Goal: Check status: Check status

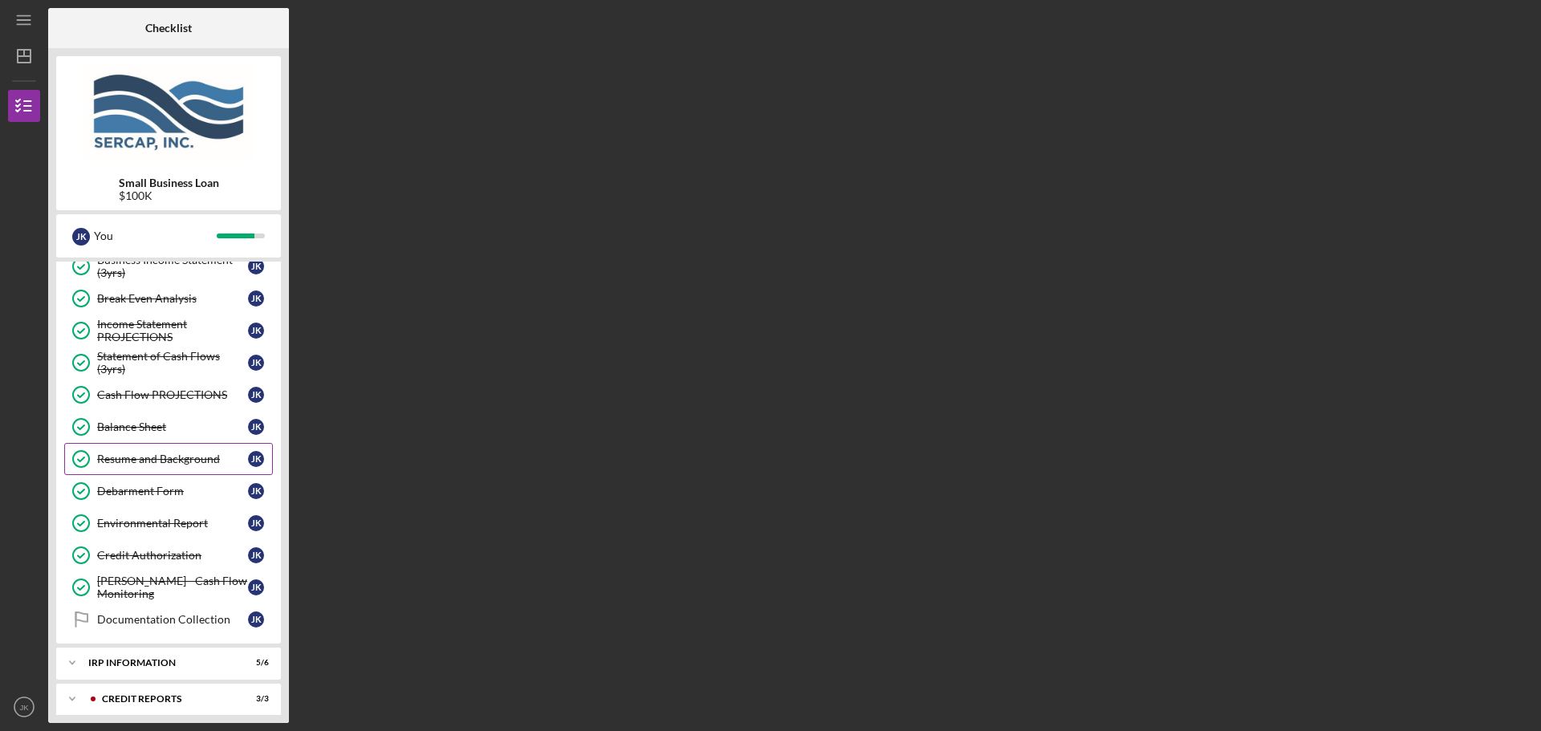
scroll to position [642, 0]
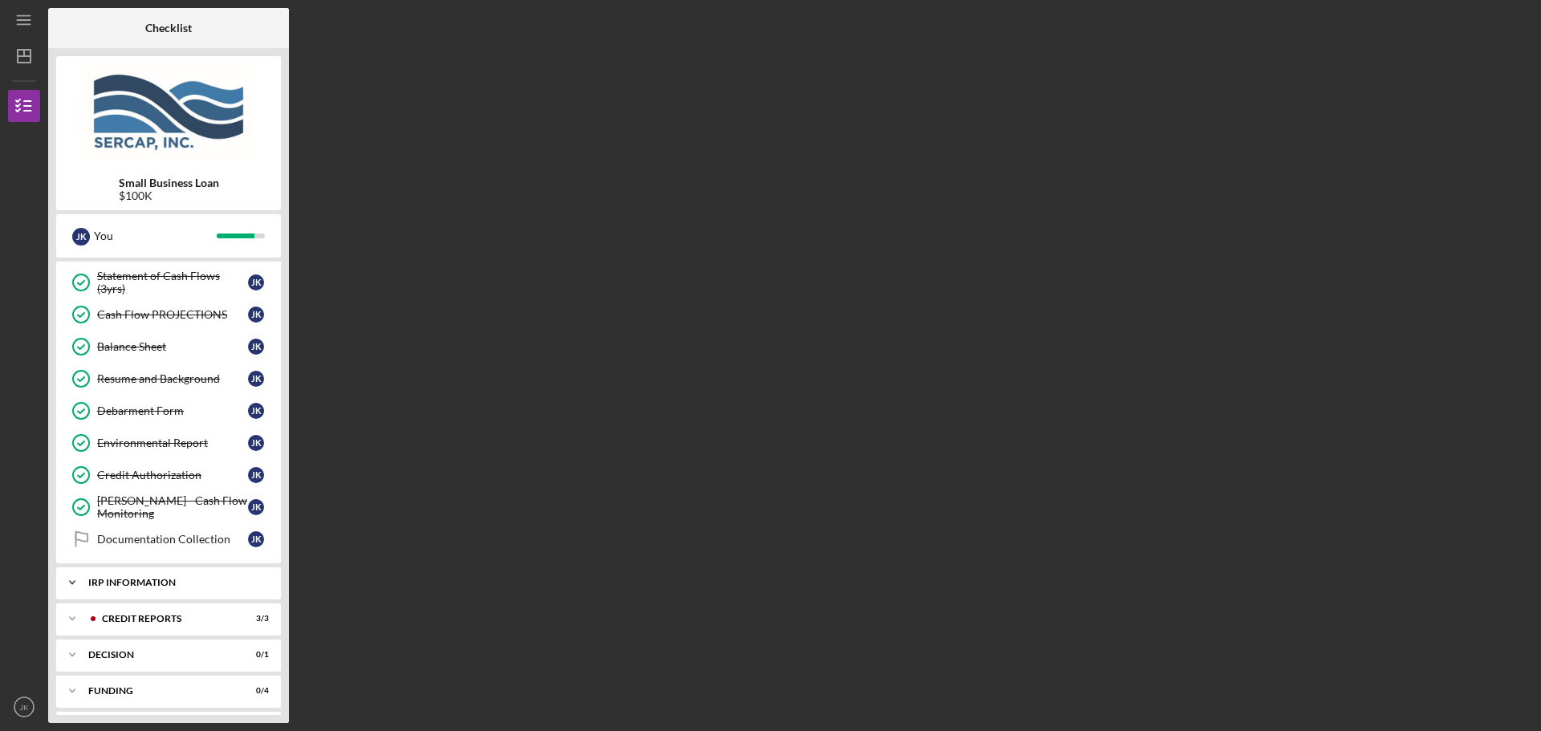
click at [202, 578] on div "IRP Information" at bounding box center [174, 583] width 173 height 10
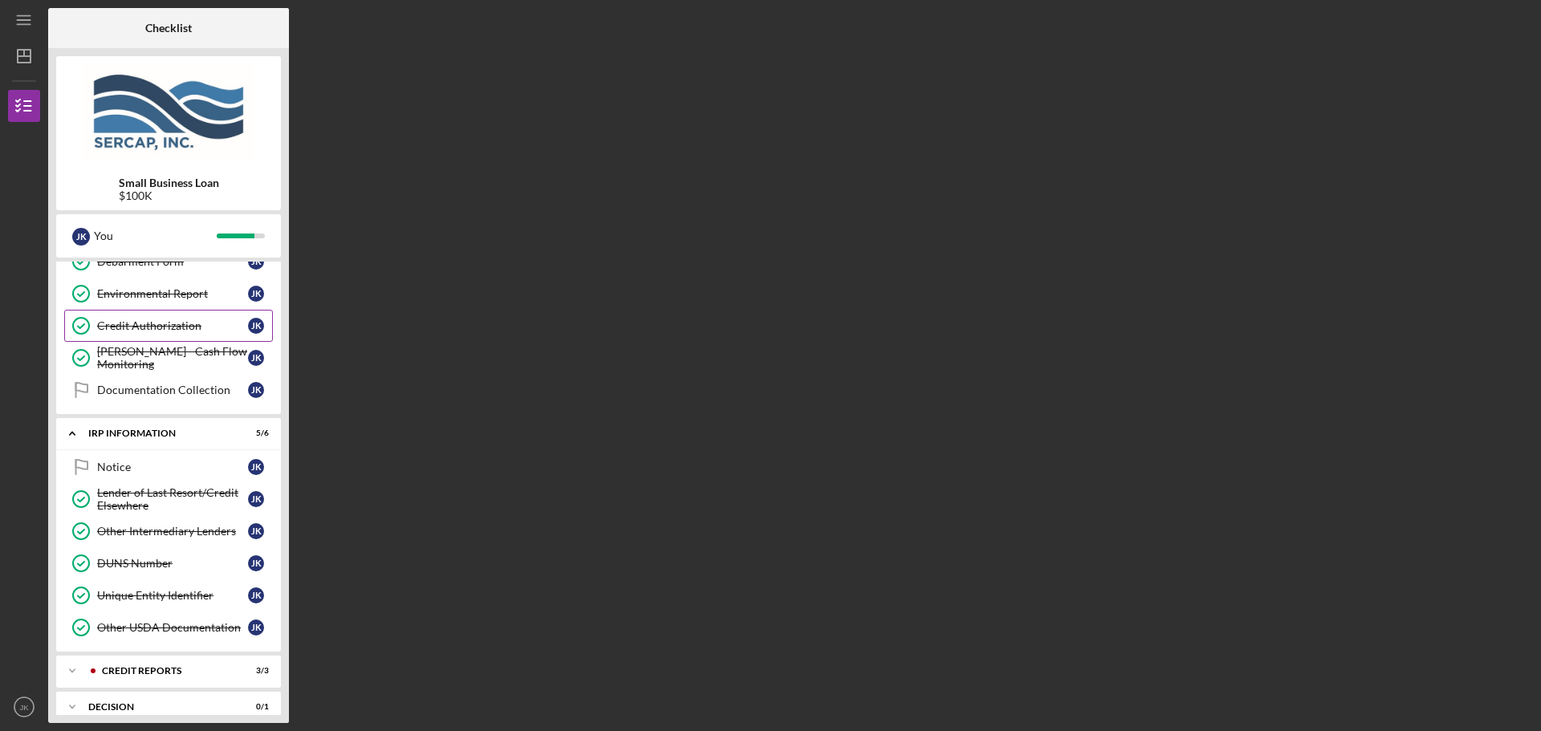
scroll to position [803, 0]
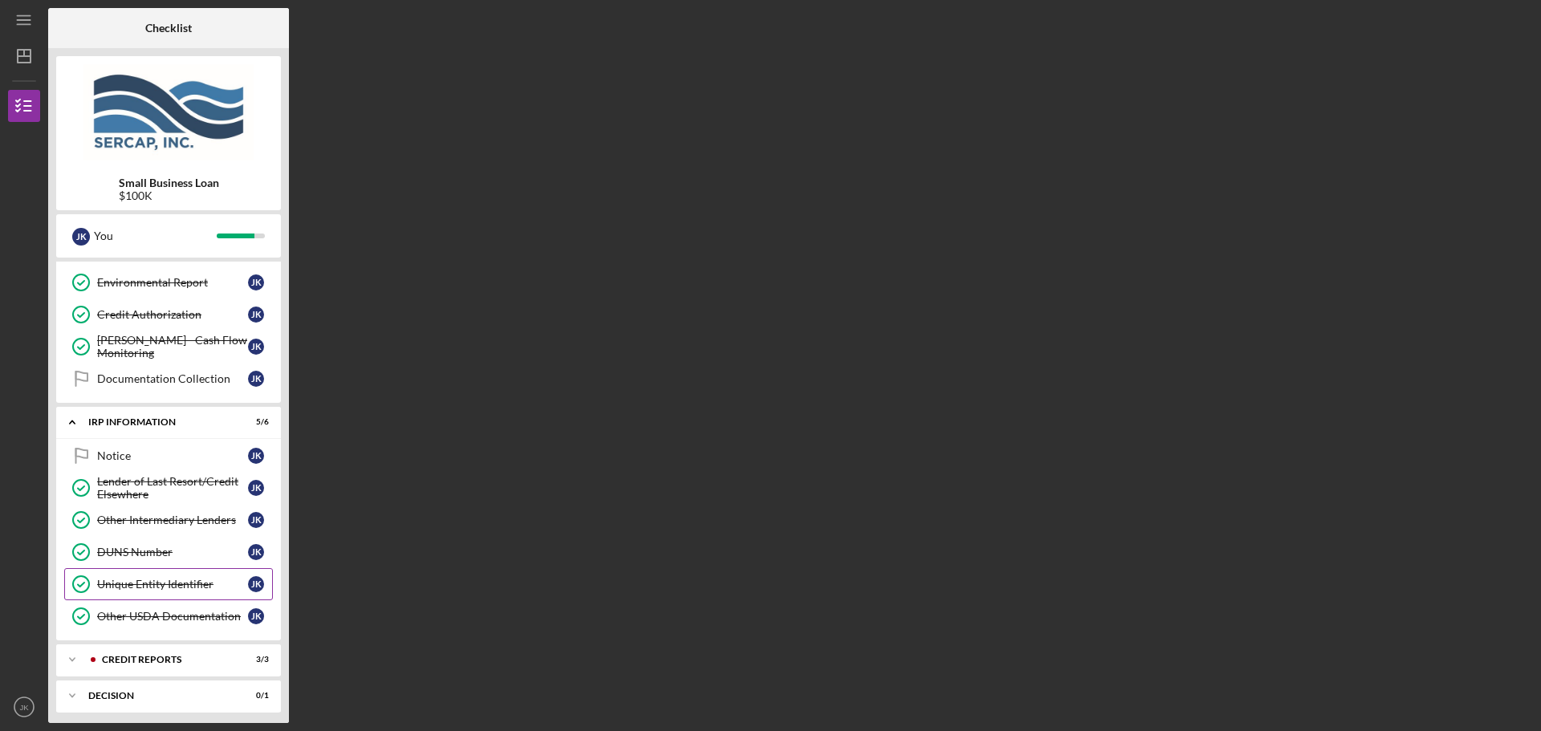
click at [180, 584] on div "Unique Entity Identifier" at bounding box center [172, 584] width 151 height 13
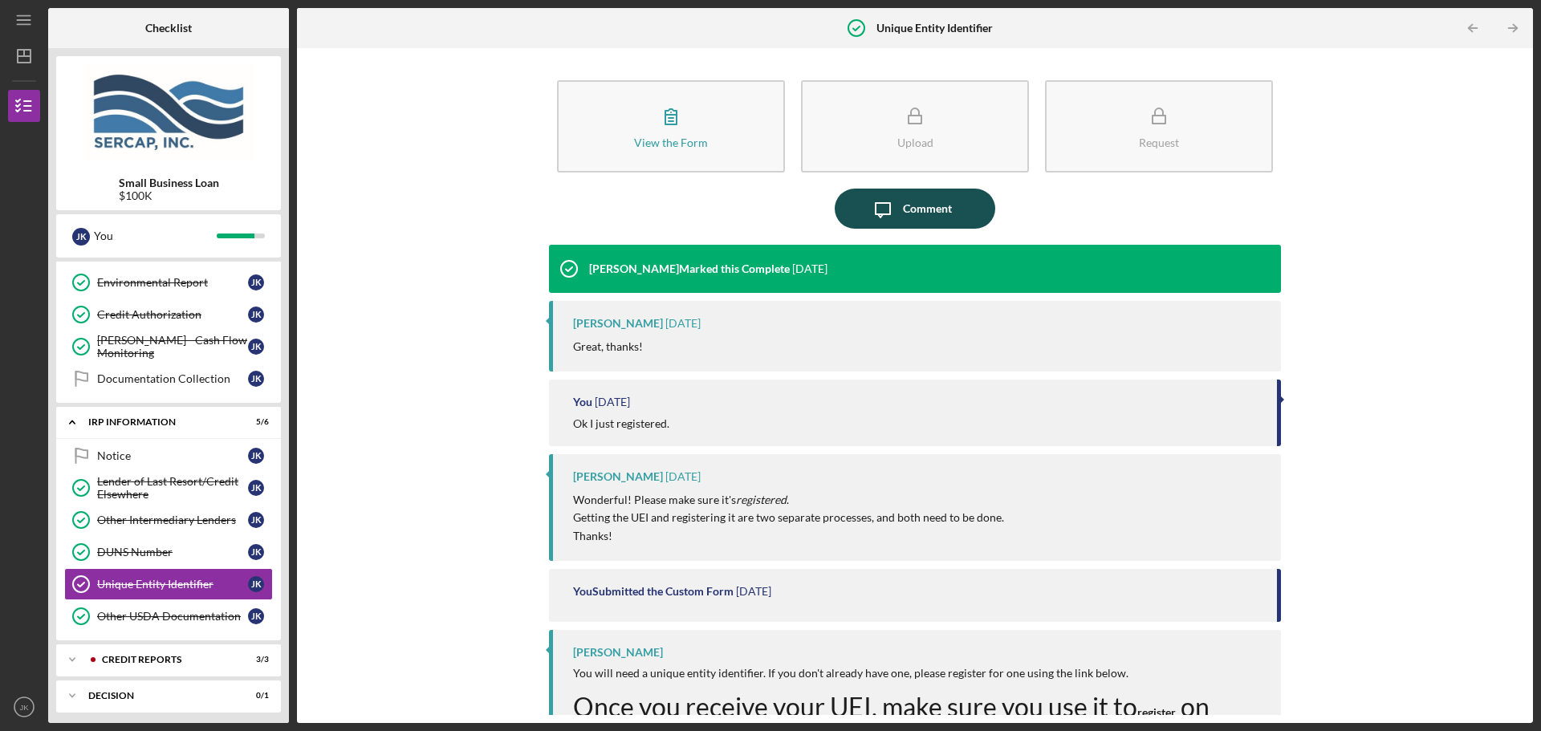
click at [930, 201] on div "Comment" at bounding box center [927, 209] width 49 height 40
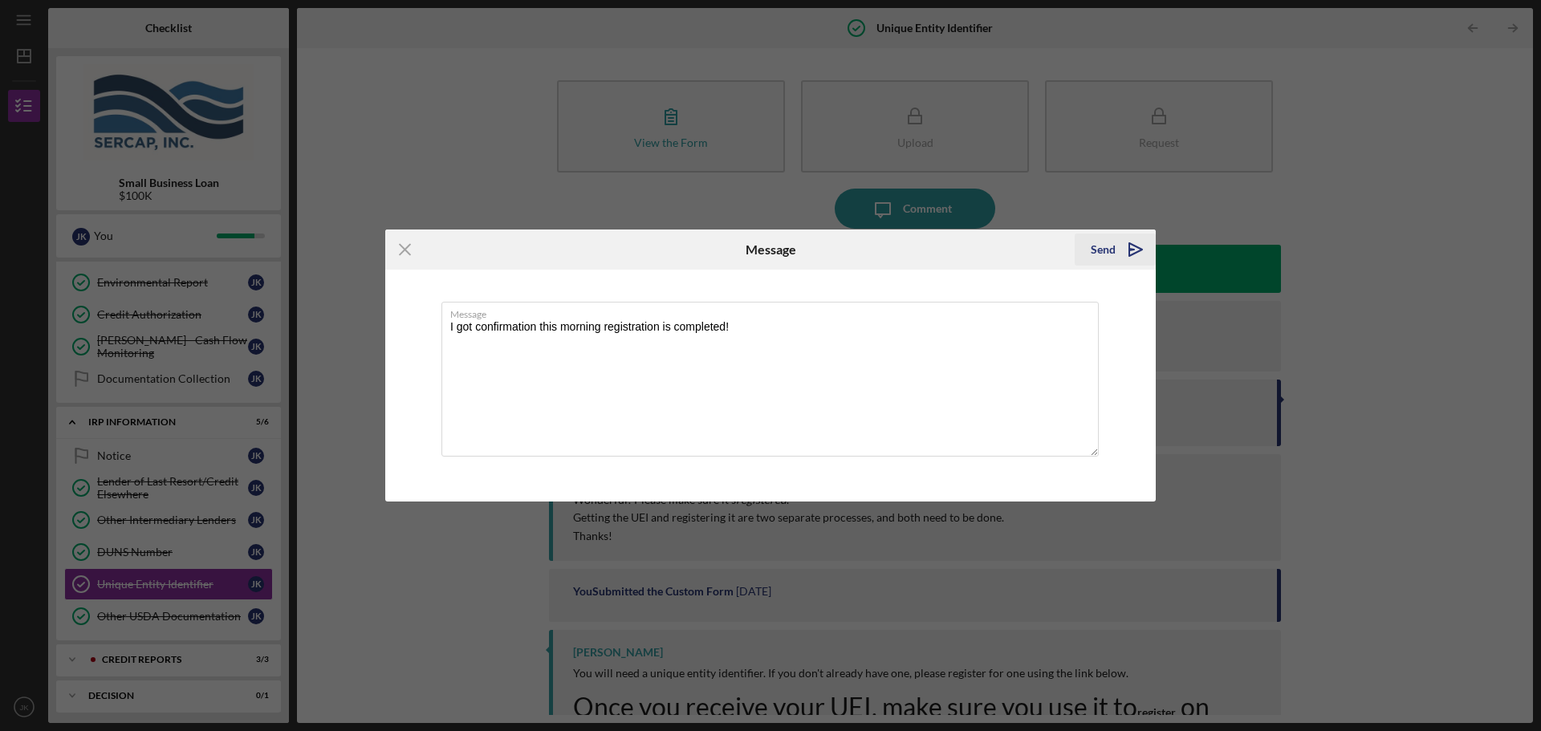
type textarea "I got confirmation this morning registration is completed!"
click at [1098, 249] on div "Send" at bounding box center [1103, 250] width 25 height 32
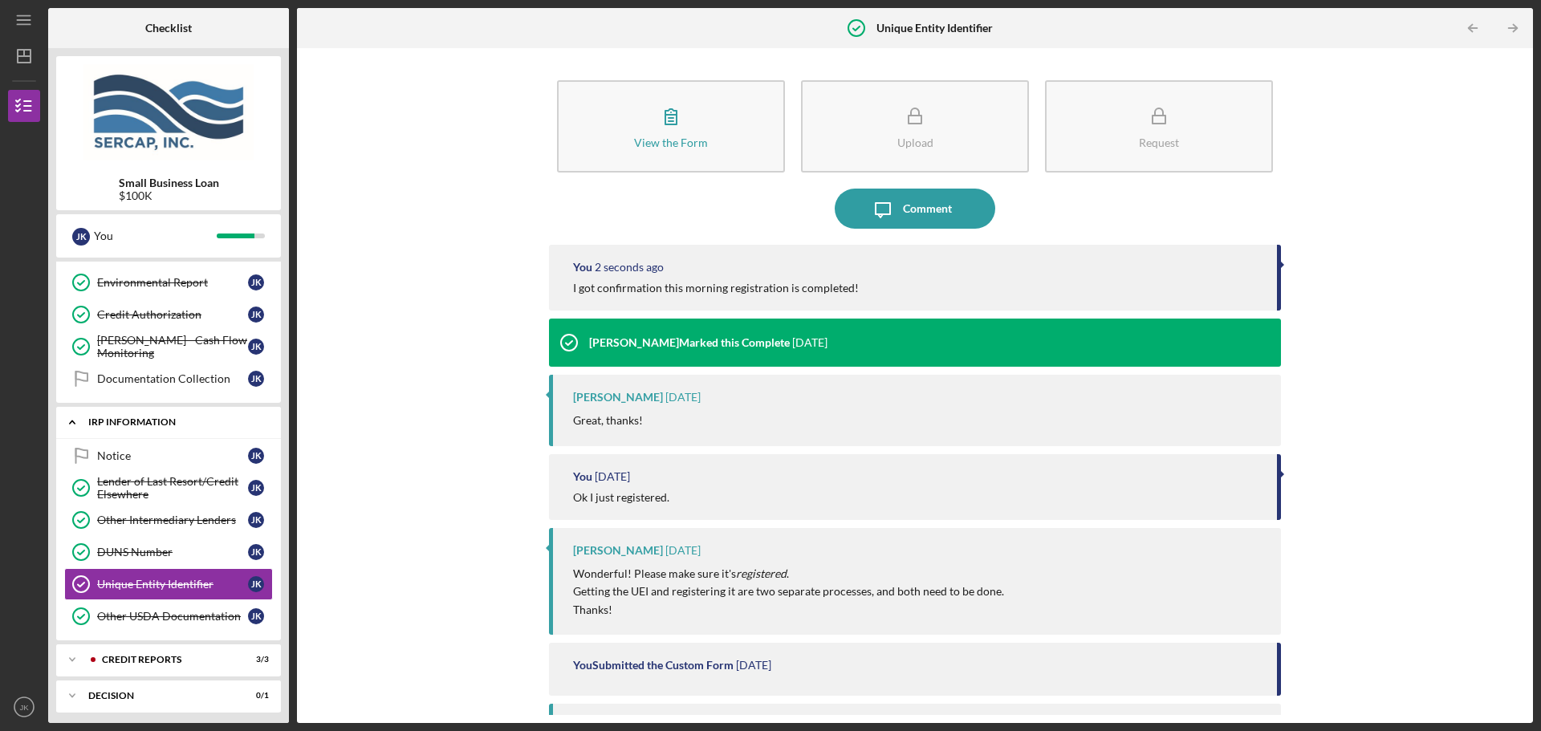
click at [173, 421] on div "IRP Information" at bounding box center [174, 422] width 173 height 10
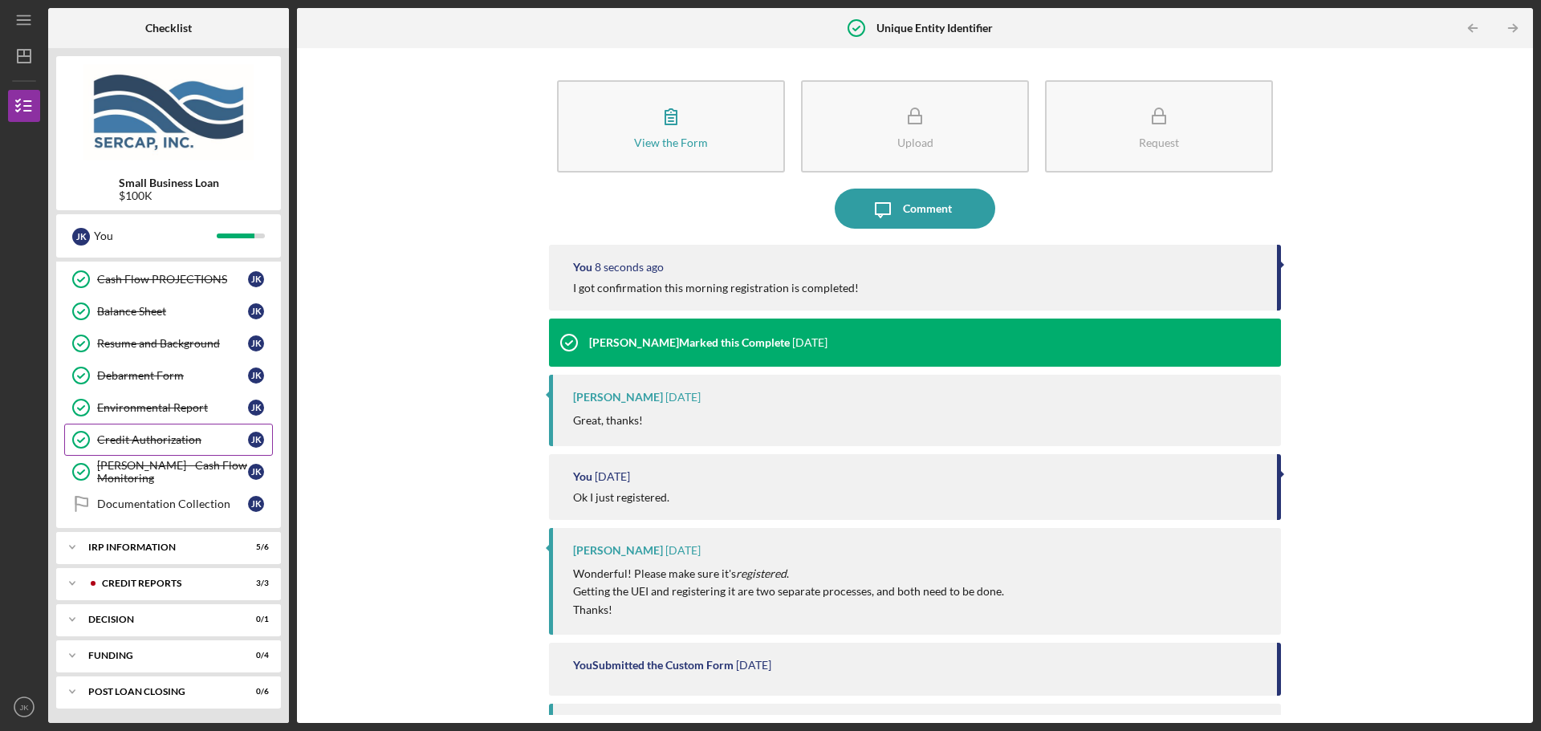
scroll to position [679, 0]
click at [161, 504] on div "Documentation Collection" at bounding box center [172, 502] width 151 height 13
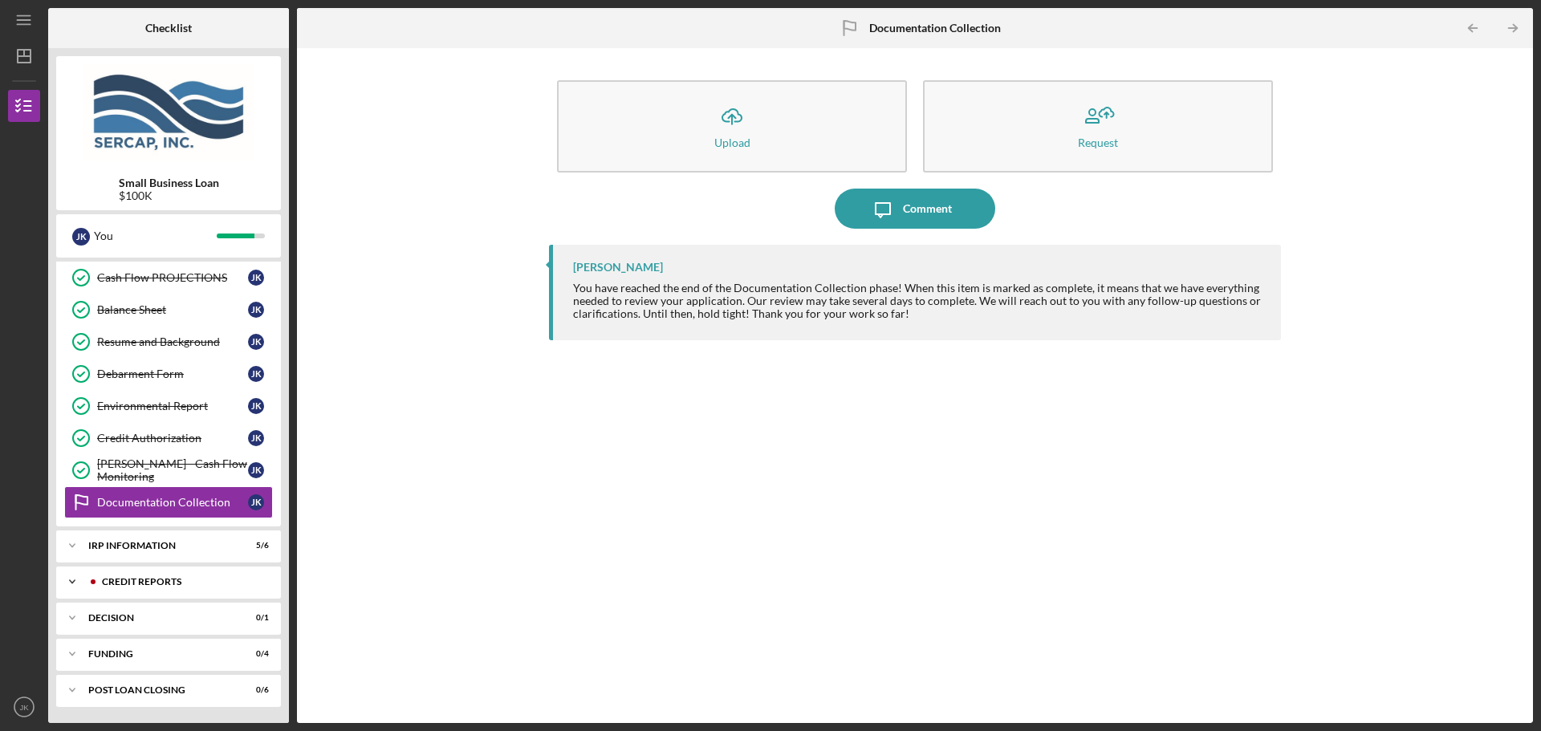
click at [175, 584] on div "credit reports" at bounding box center [181, 582] width 159 height 10
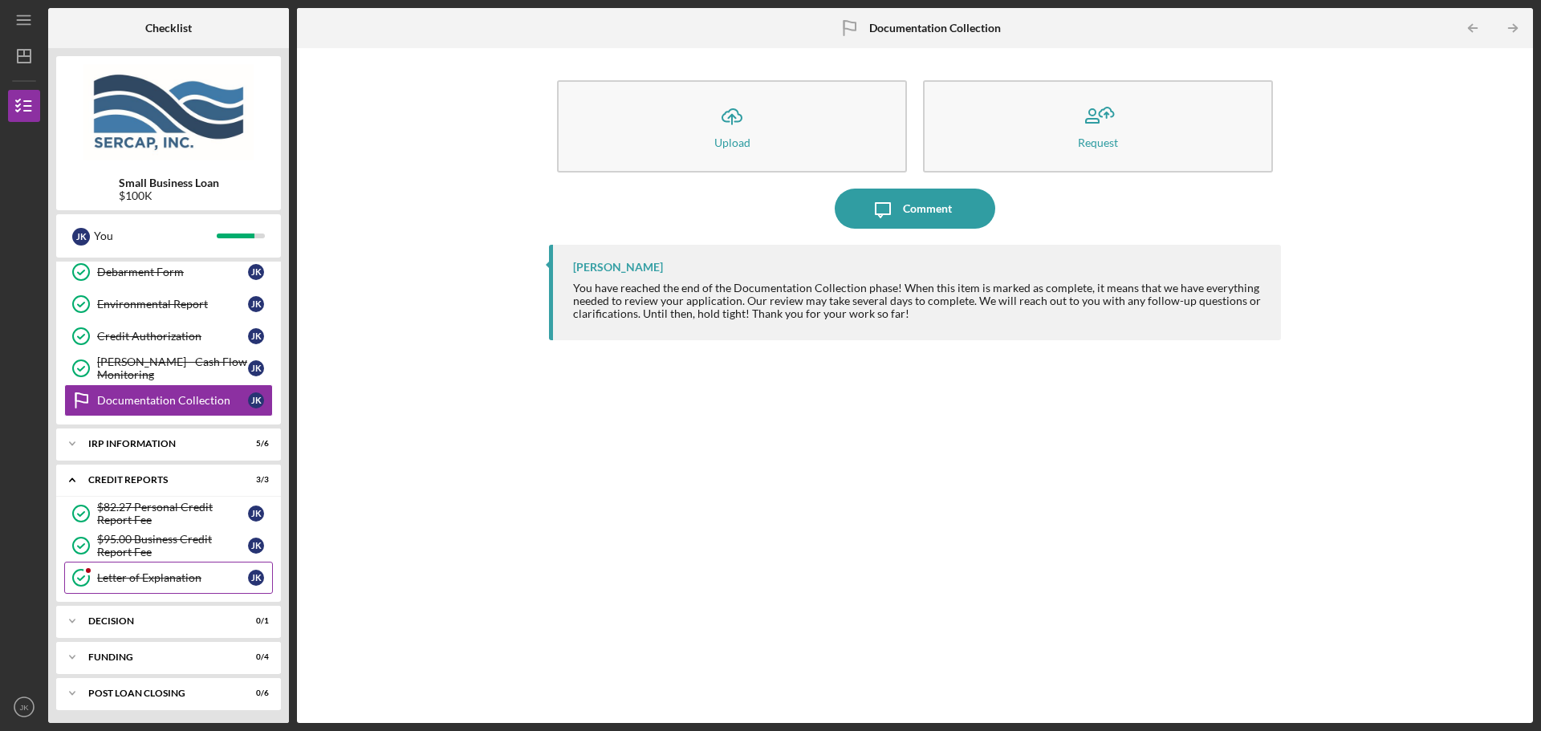
scroll to position [784, 0]
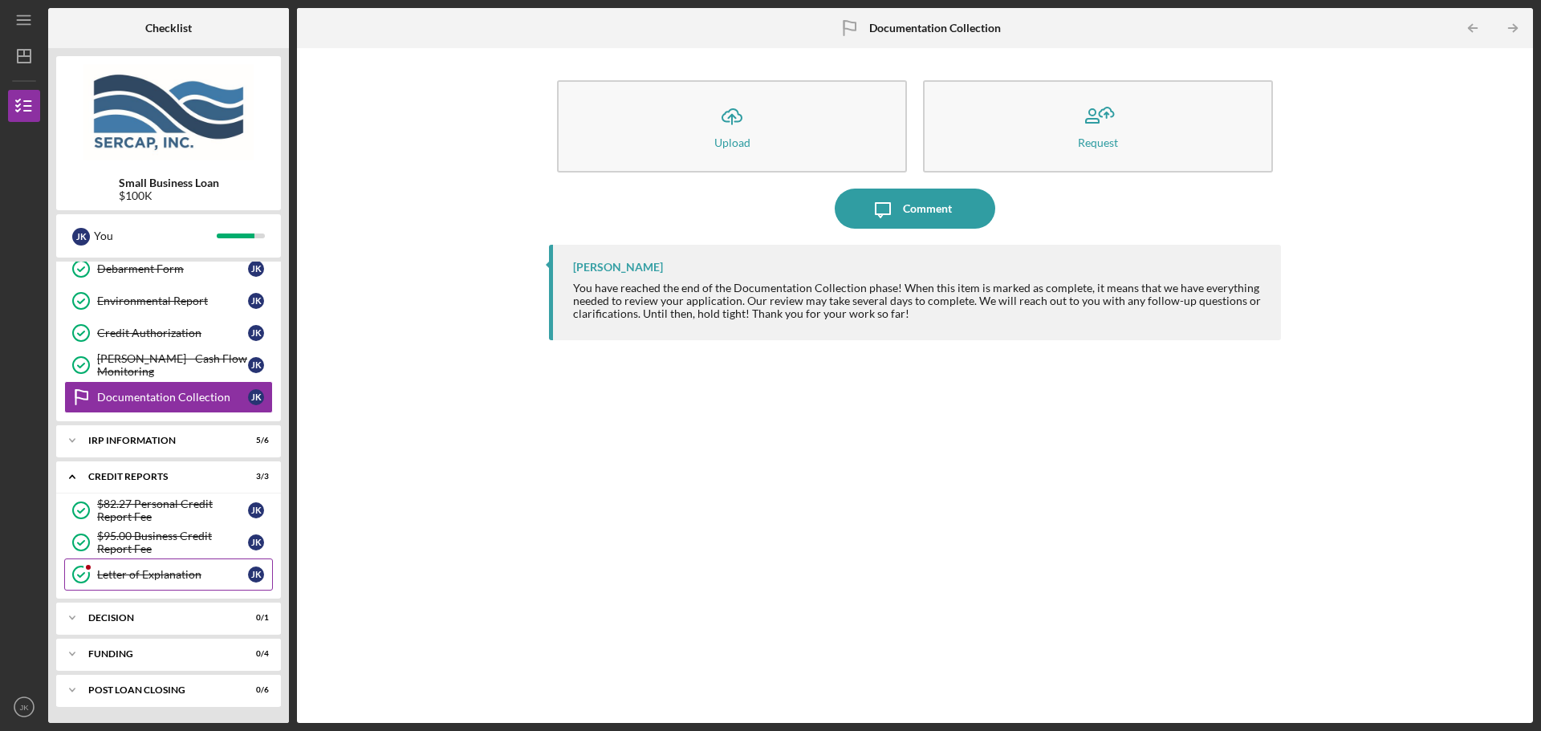
click at [181, 566] on link "Letter of Explanation Letter of Explanation J K" at bounding box center [168, 575] width 209 height 32
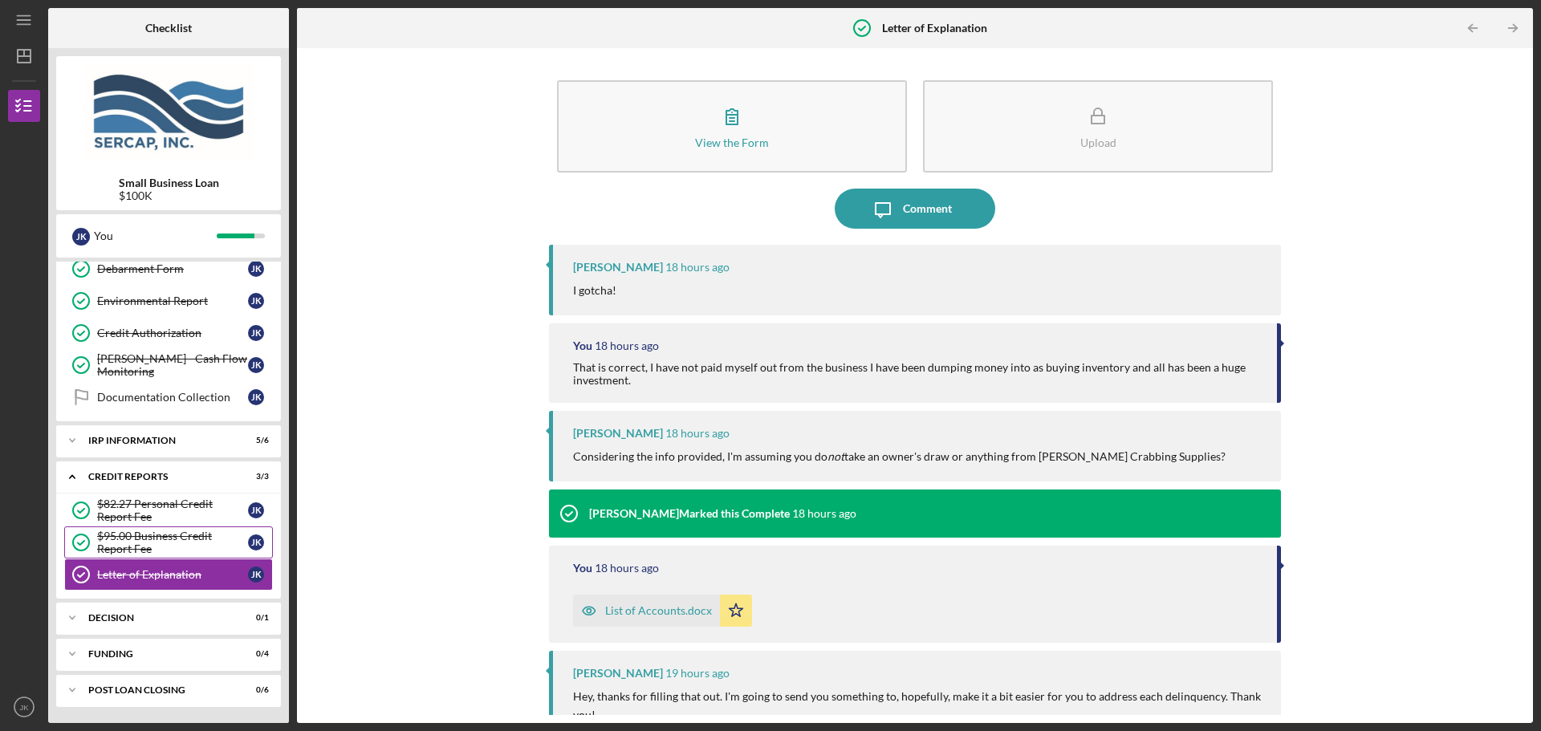
click at [173, 534] on div "$95.00 Business Credit Report Fee" at bounding box center [172, 543] width 151 height 26
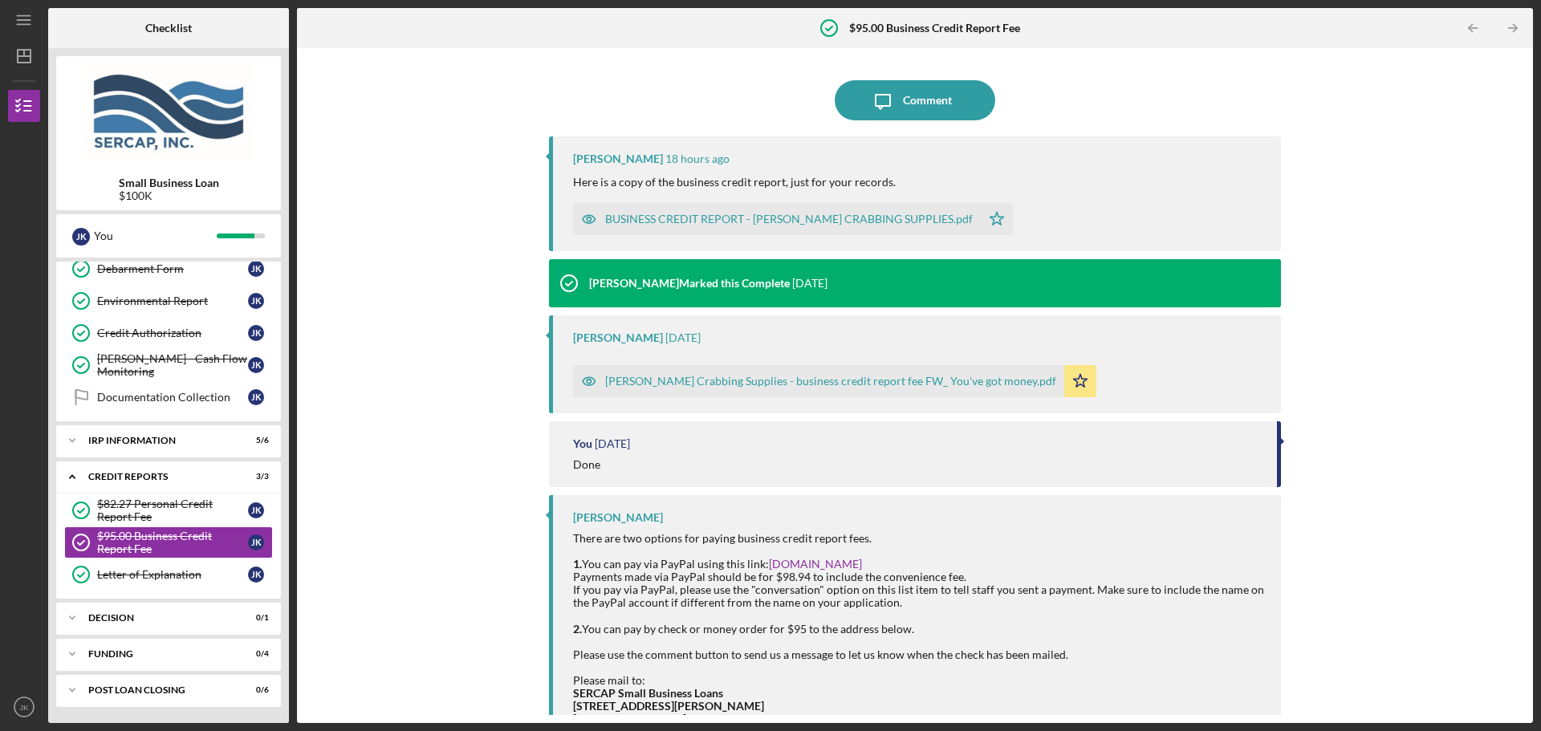
click at [677, 214] on div "BUSINESS CREDIT REPORT - [PERSON_NAME] CRABBING SUPPLIES.pdf" at bounding box center [789, 219] width 368 height 13
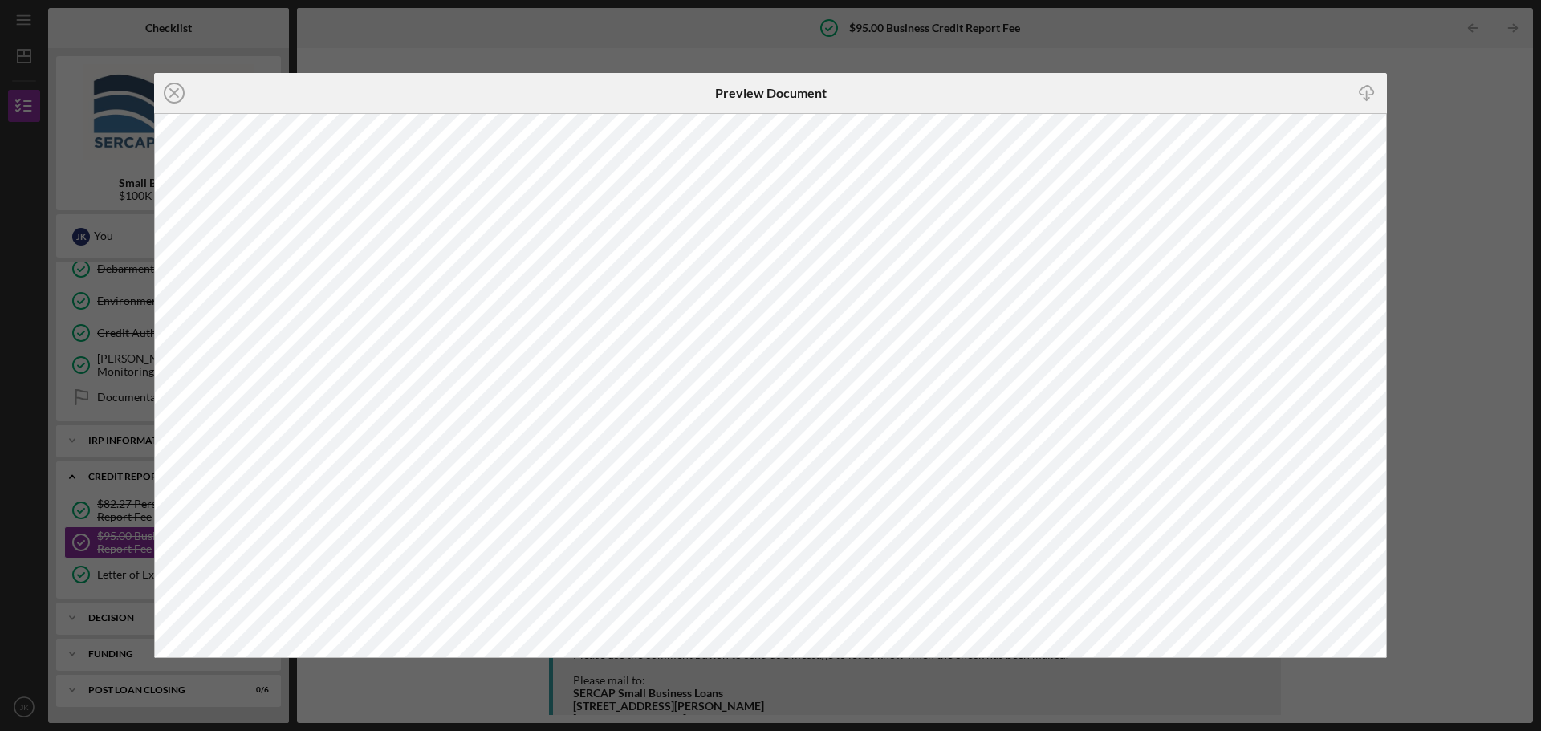
click at [1447, 80] on div "Icon/Close Preview Document Icon/Download" at bounding box center [770, 365] width 1541 height 731
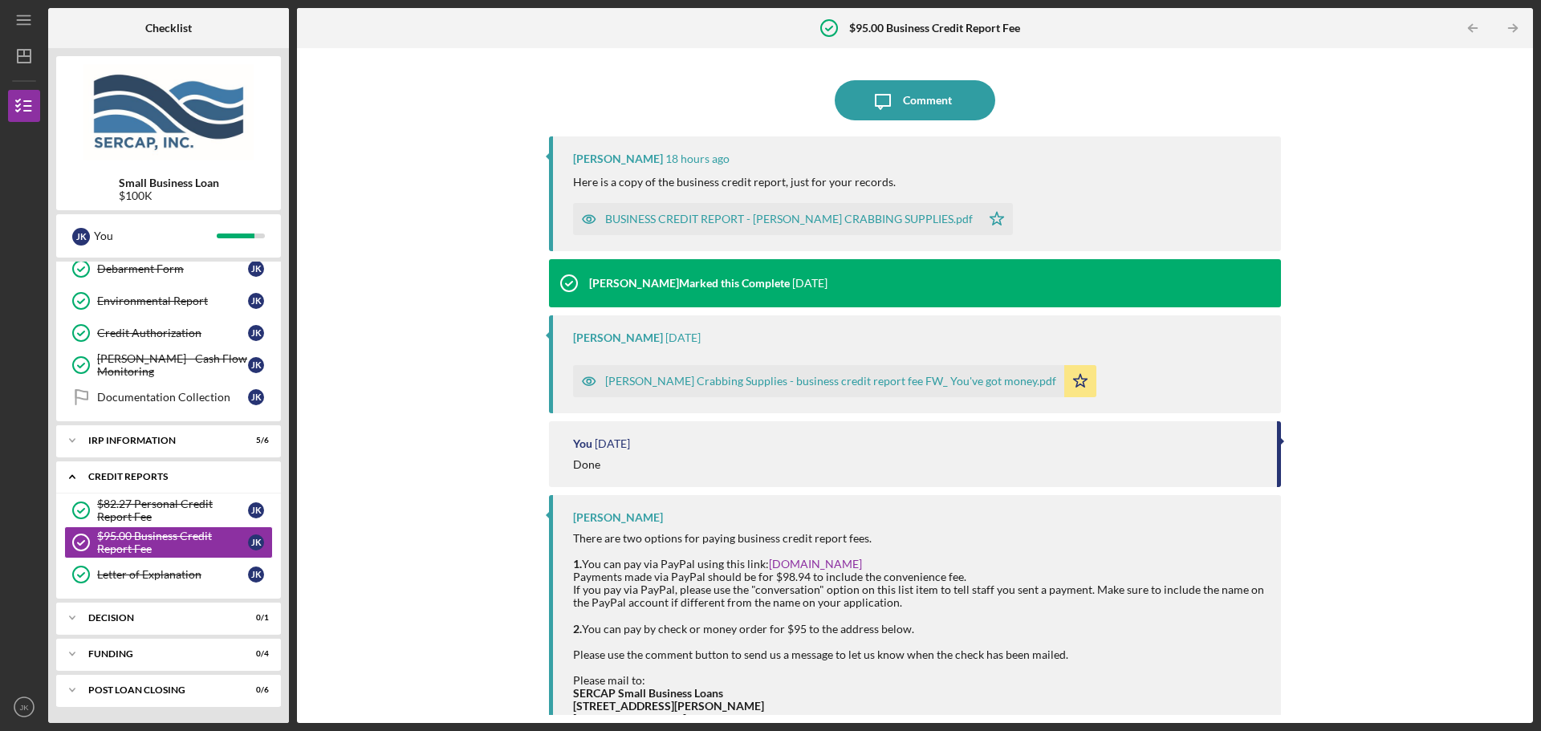
click at [179, 473] on div "credit reports" at bounding box center [174, 477] width 173 height 10
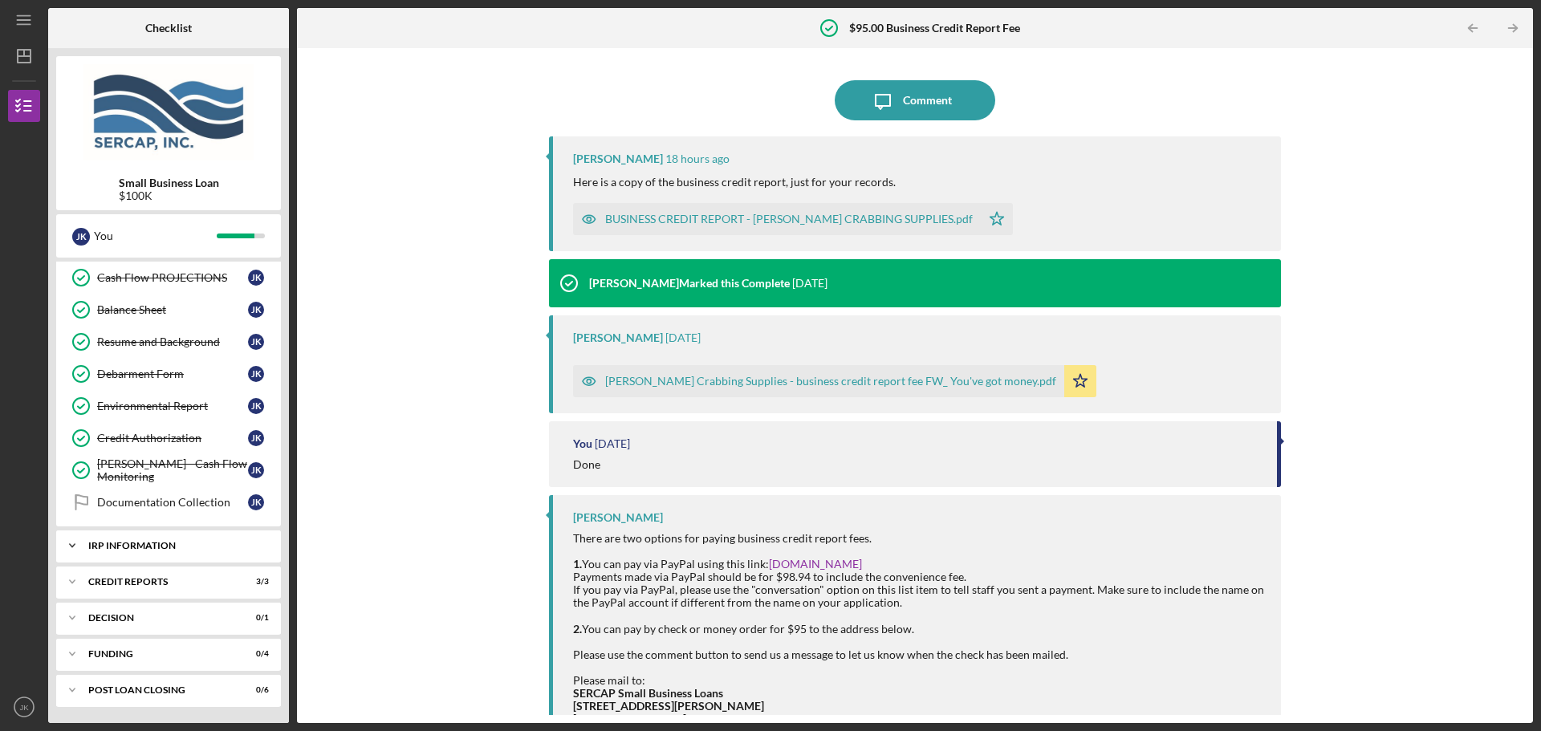
click at [180, 542] on div "IRP Information" at bounding box center [174, 546] width 173 height 10
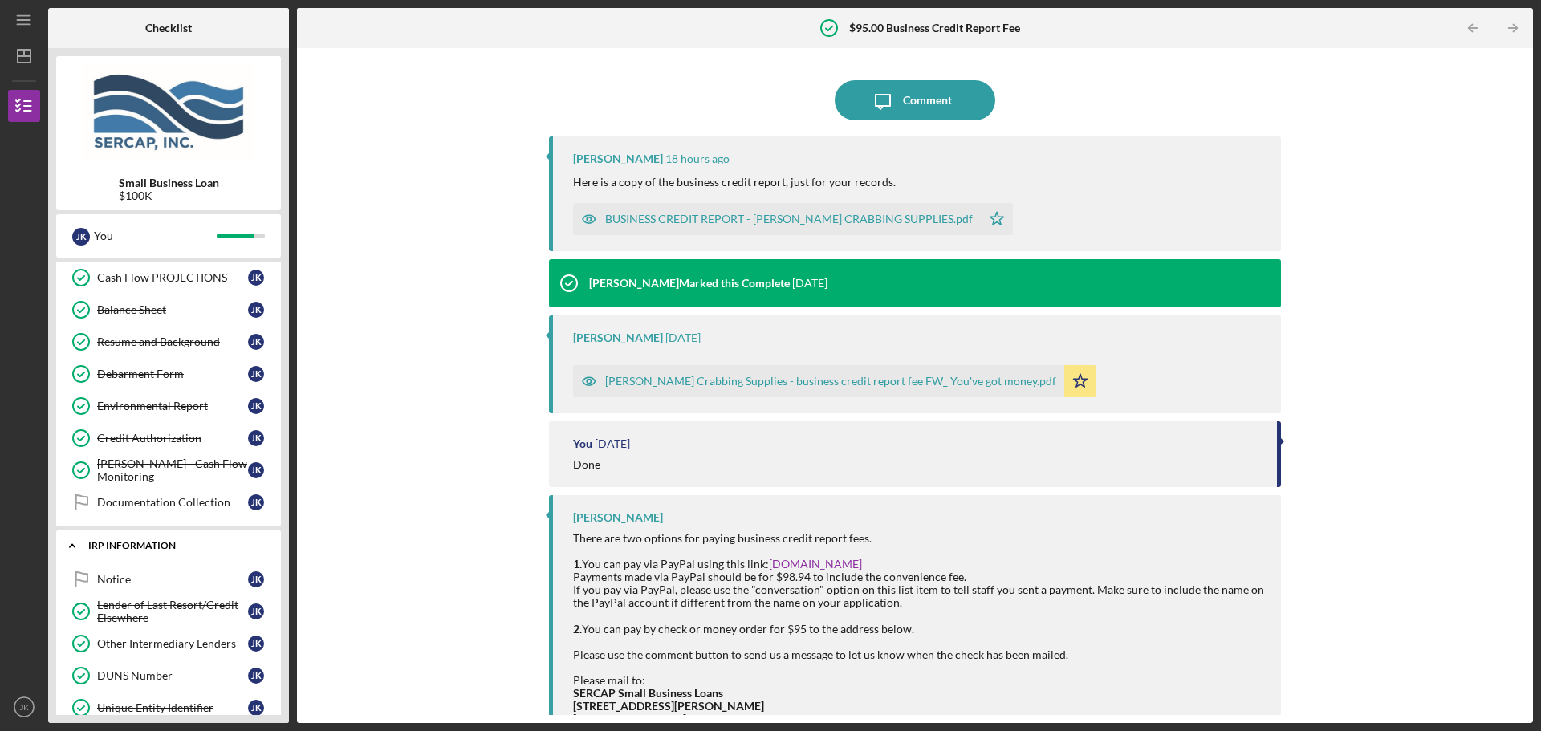
scroll to position [784, 0]
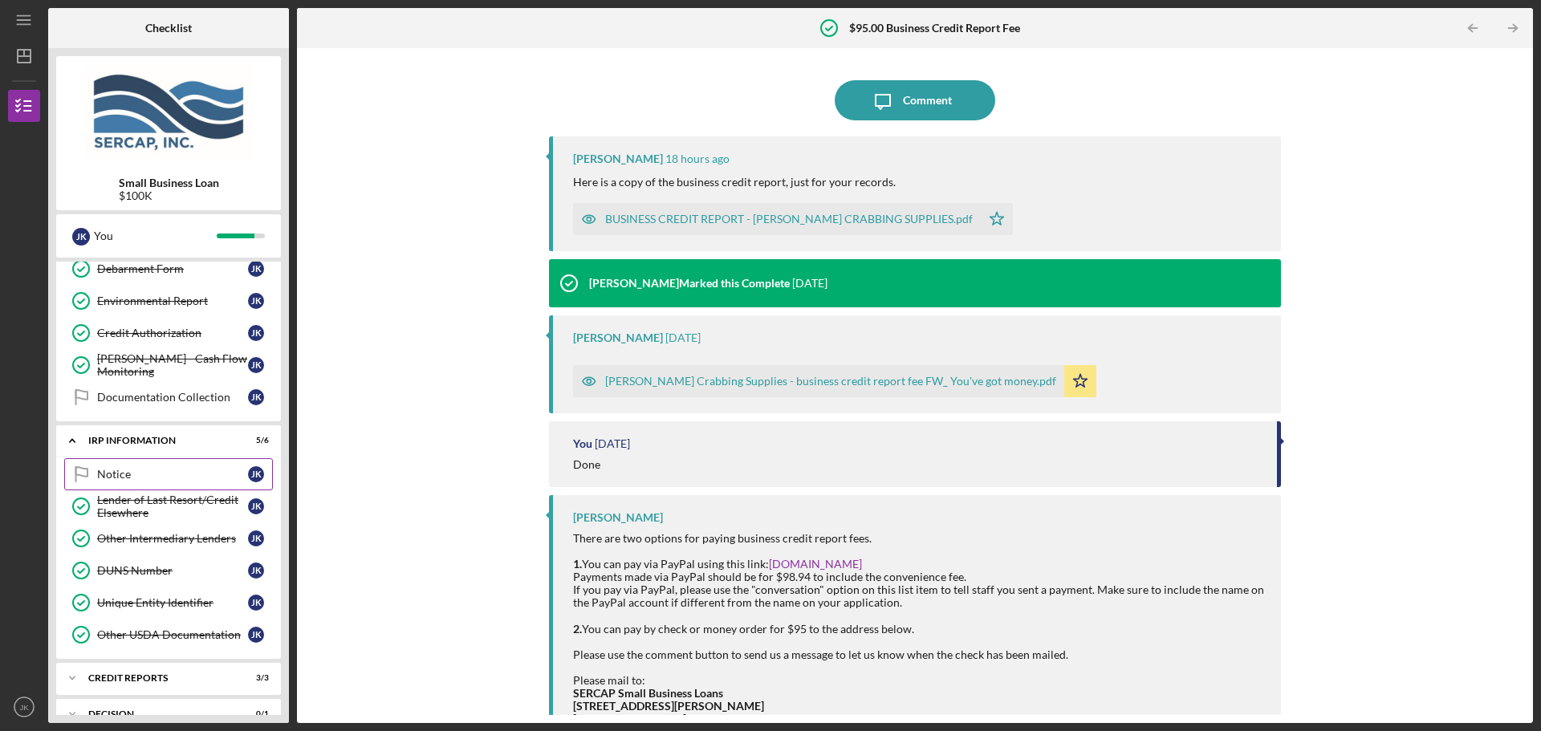
click at [185, 476] on div "Notice" at bounding box center [172, 474] width 151 height 13
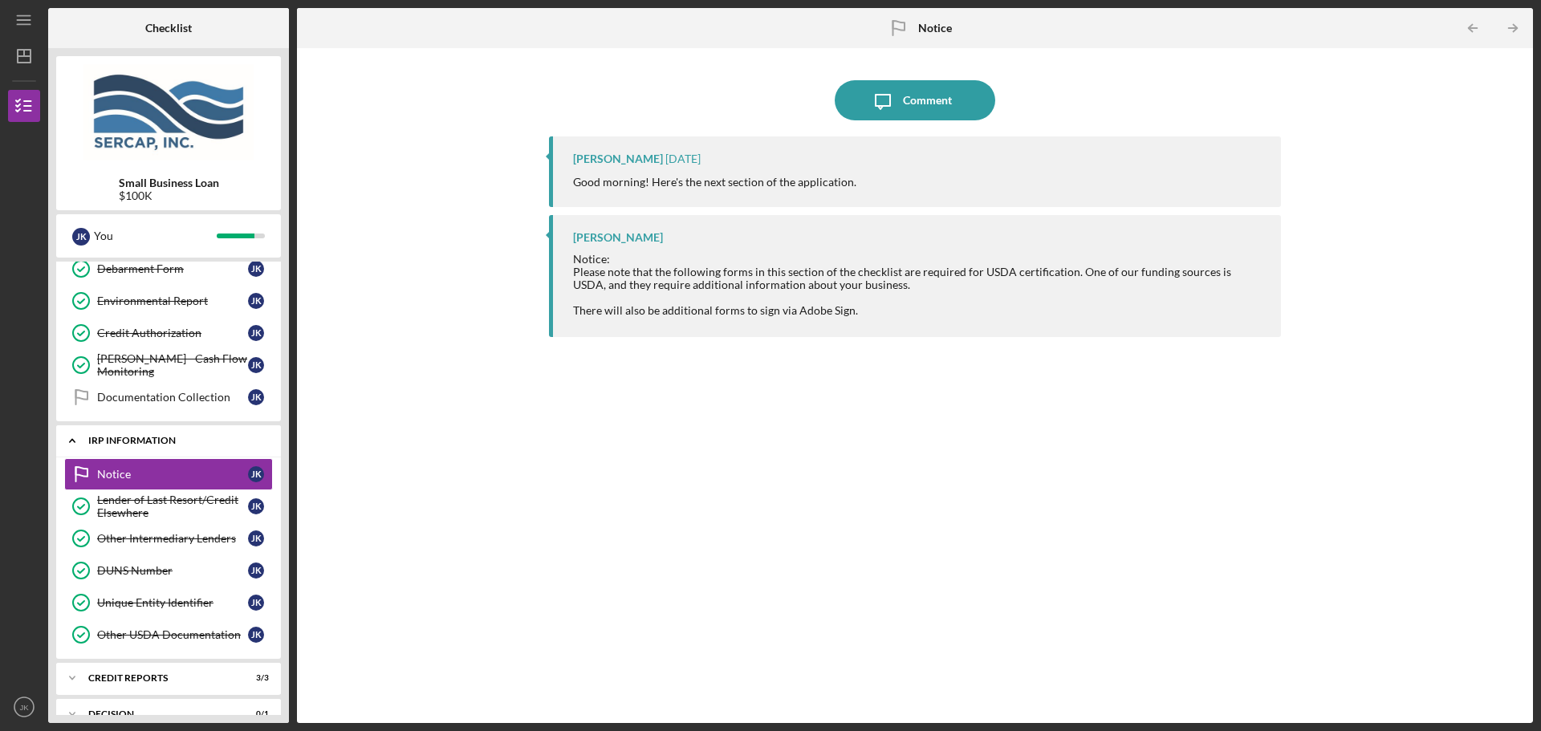
click at [189, 441] on div "IRP Information" at bounding box center [174, 441] width 173 height 10
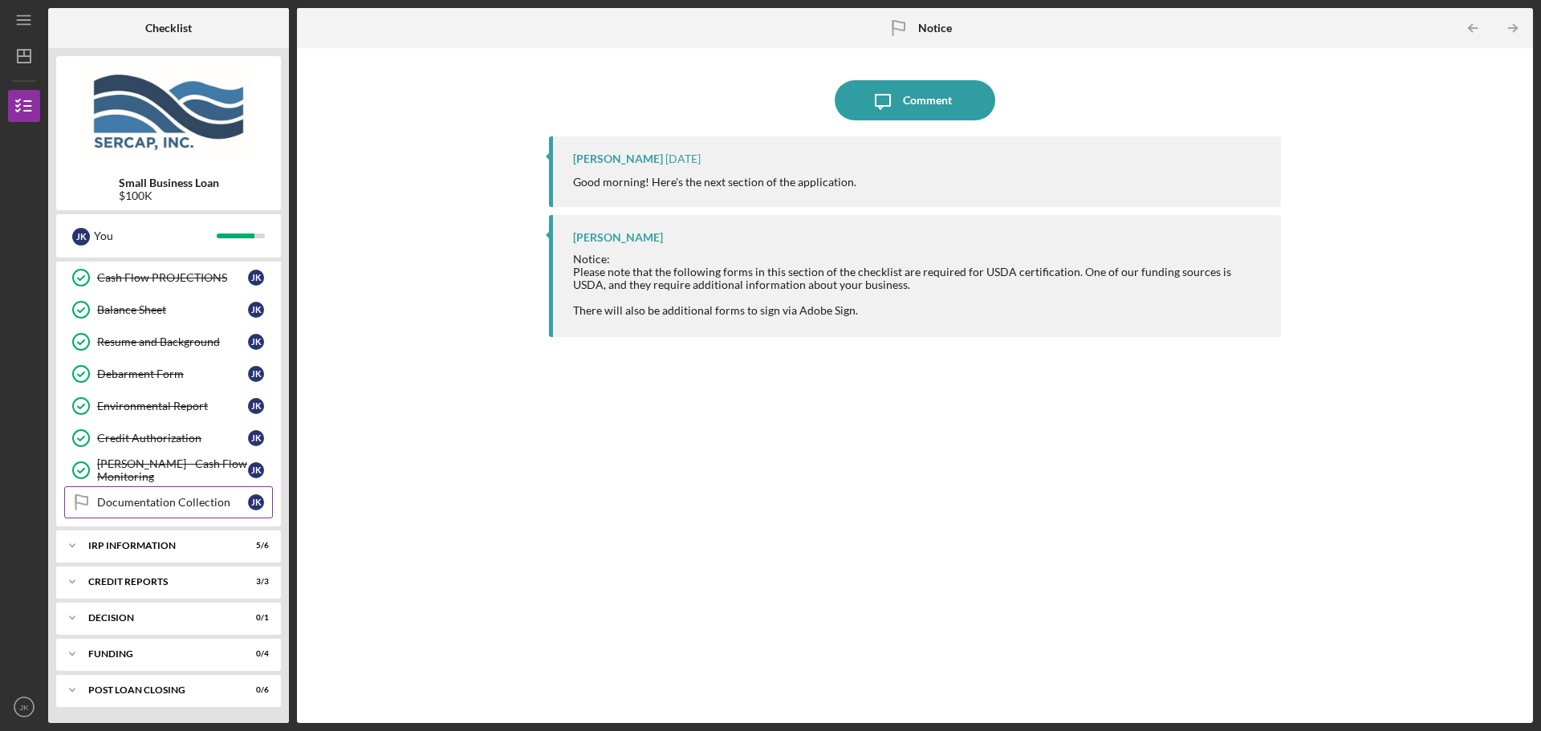
scroll to position [679, 0]
click at [192, 618] on div "Decision" at bounding box center [174, 618] width 173 height 10
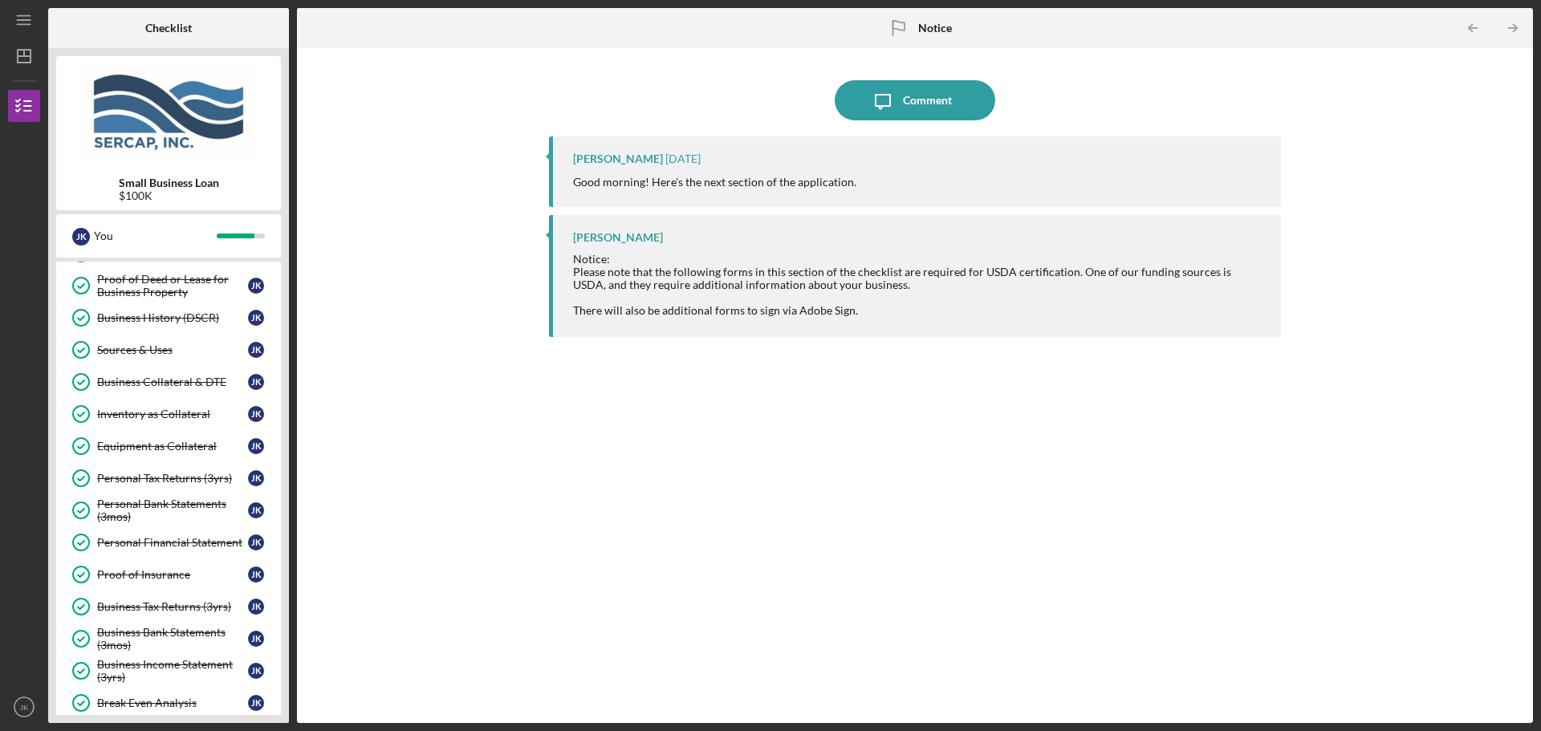
scroll to position [0, 0]
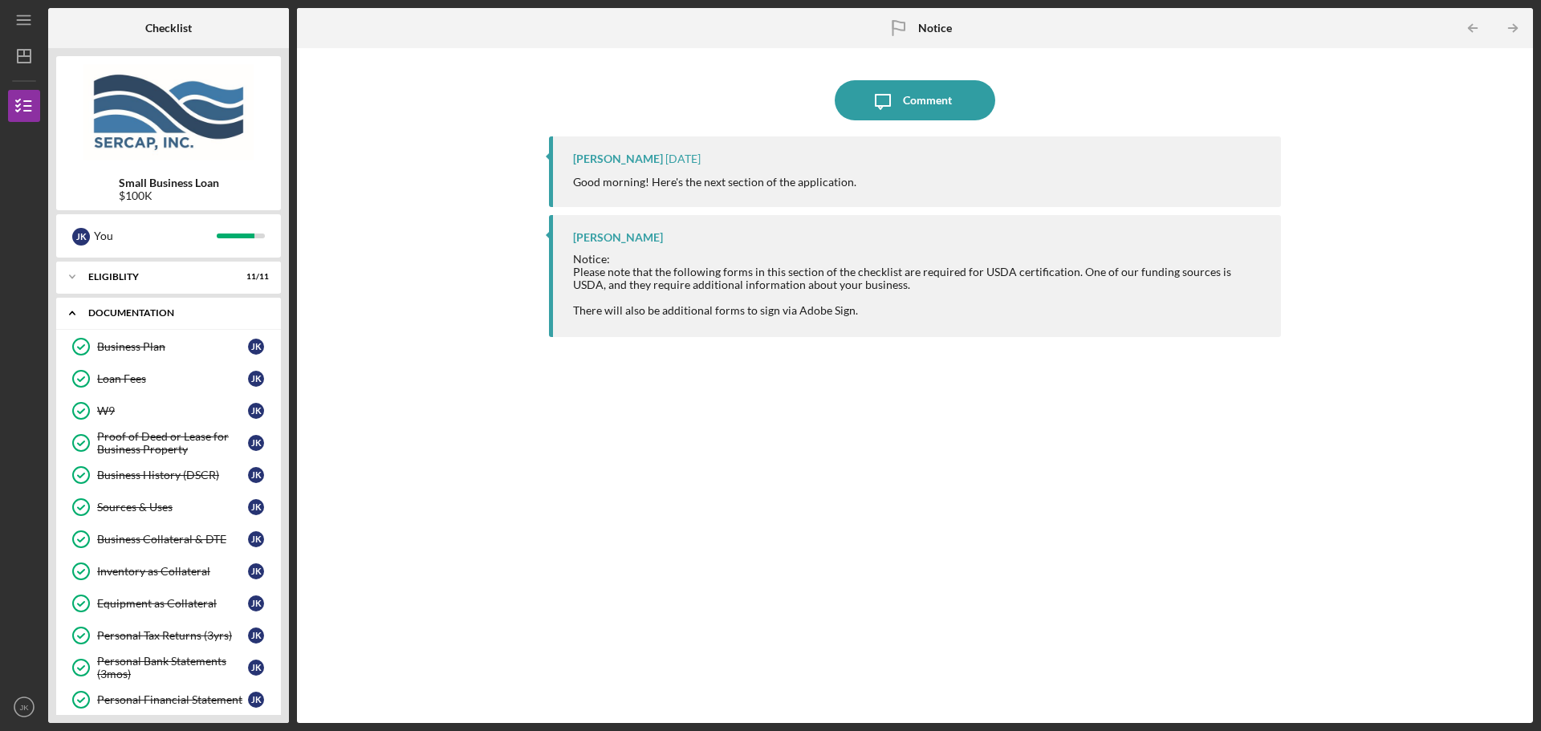
click at [214, 318] on div "Icon/Expander Documentation 26 / 27" at bounding box center [168, 313] width 225 height 33
